Goal: Check status: Verify the current state of an ongoing process or item

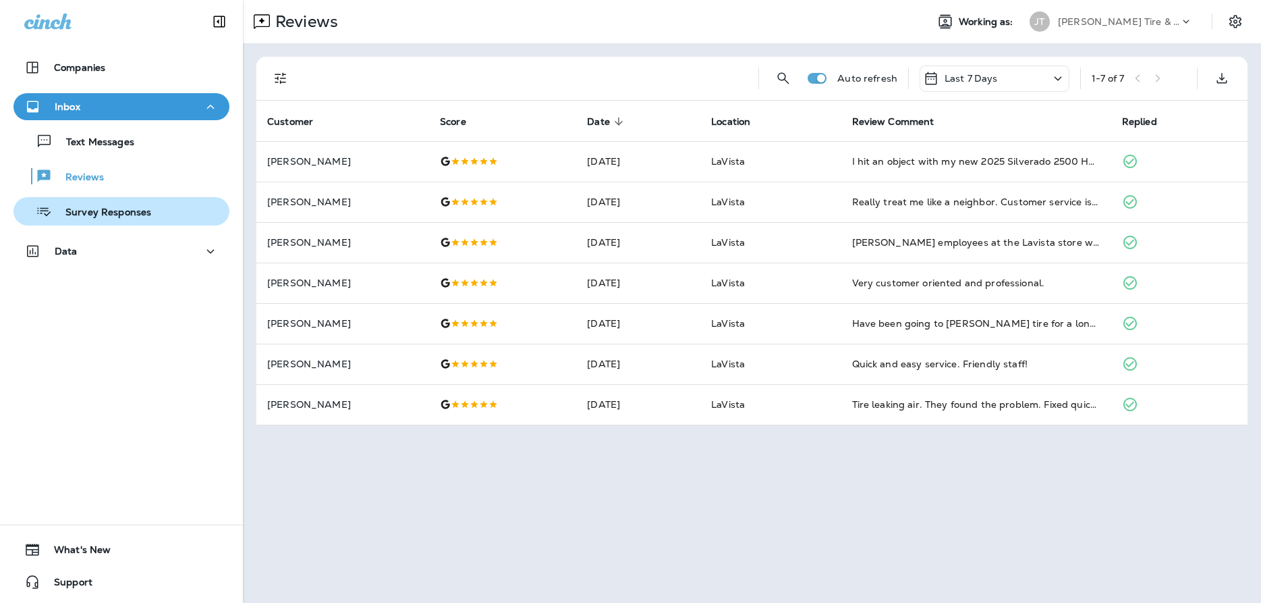
click at [122, 214] on p "Survey Responses" at bounding box center [101, 212] width 99 height 13
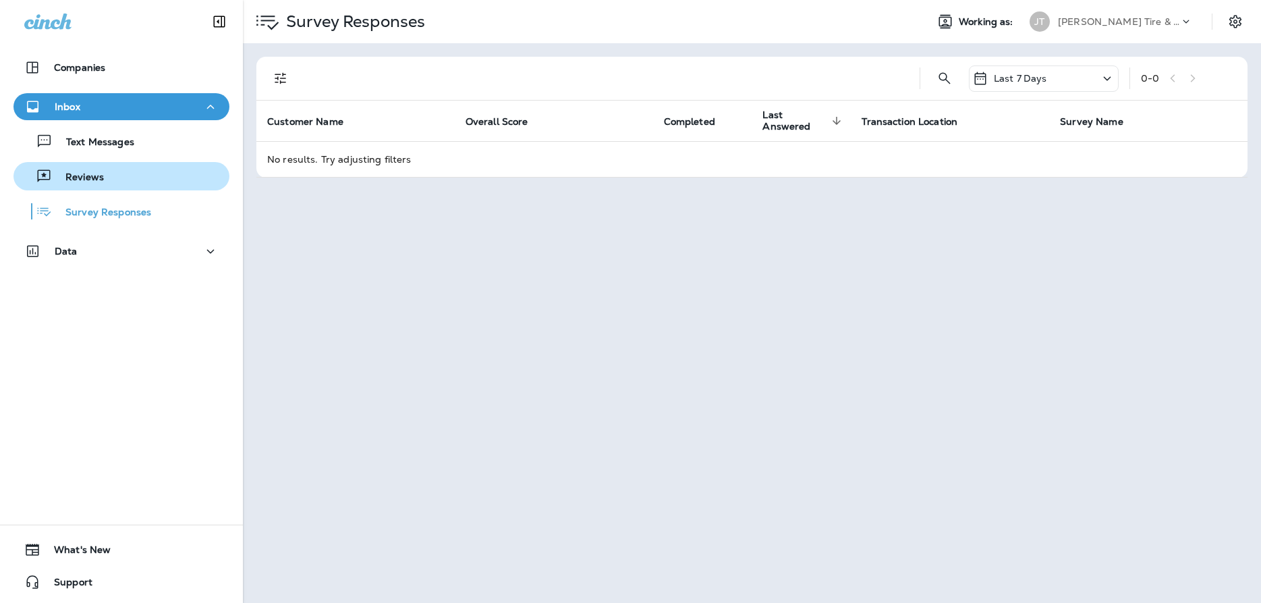
click at [107, 171] on div "Reviews" at bounding box center [121, 176] width 205 height 20
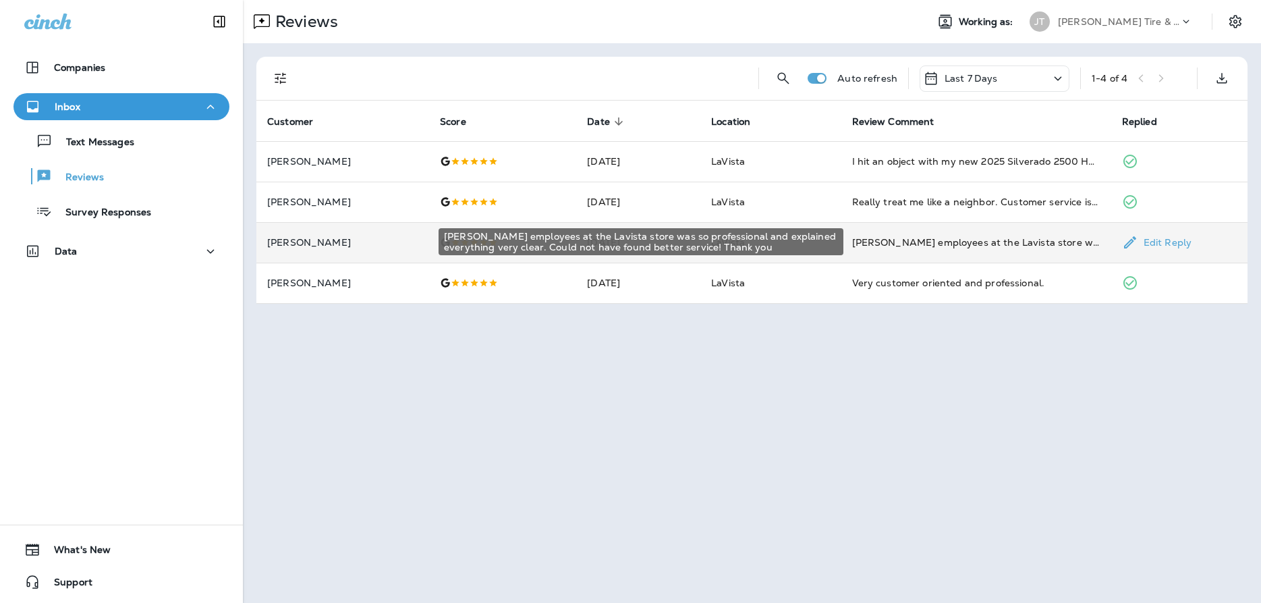
click at [940, 244] on div "[PERSON_NAME] employees at the Lavista store was so professional and explained …" at bounding box center [976, 241] width 248 height 13
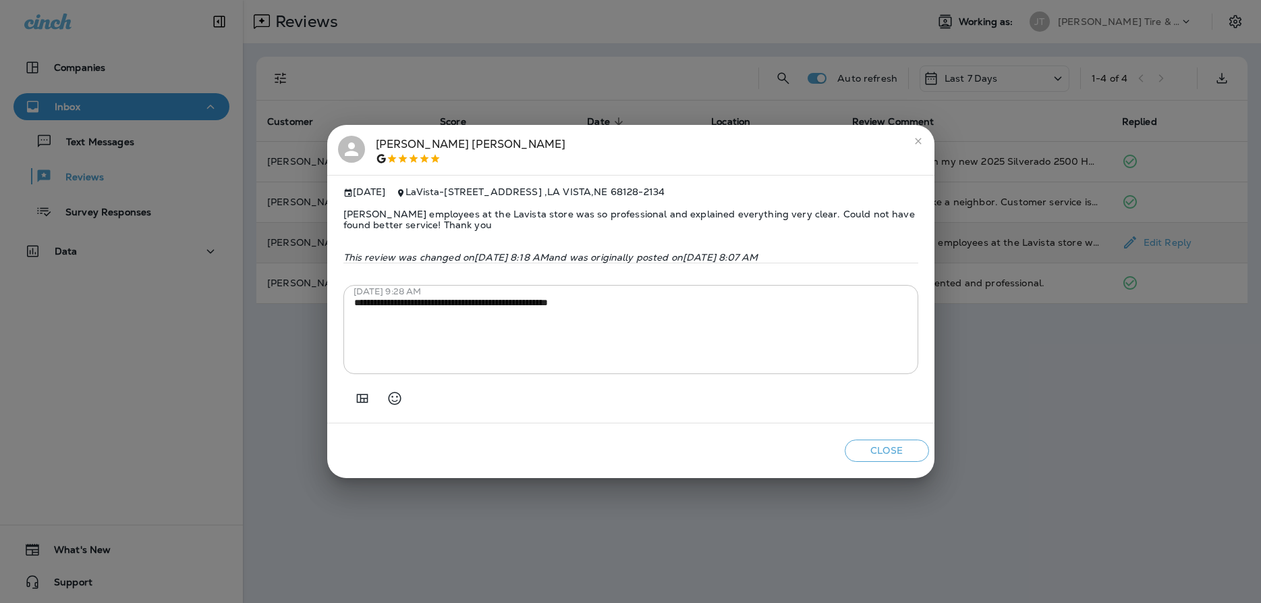
click at [914, 136] on icon "close" at bounding box center [918, 141] width 11 height 11
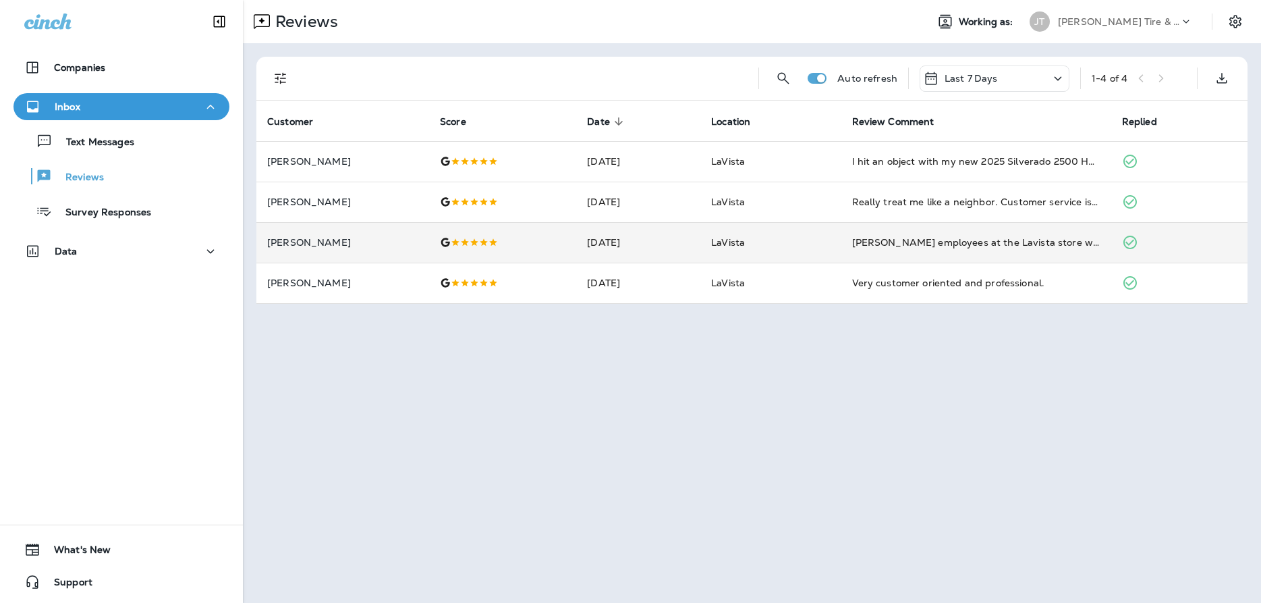
click at [877, 379] on div "Reviews Working as: [PERSON_NAME] Tire & Auto Auto refresh Last 7 Days 1 - 4 of…" at bounding box center [752, 301] width 1018 height 603
click at [455, 482] on div "Reviews Working as: [PERSON_NAME] Tire & Auto Auto refresh Last 7 Days 1 - 4 of…" at bounding box center [752, 301] width 1018 height 603
